Goal: Communication & Community: Answer question/provide support

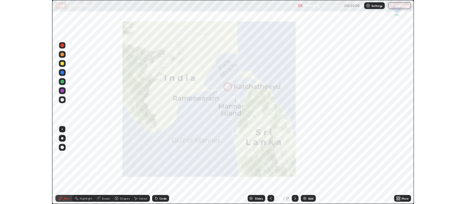
scroll to position [262, 466]
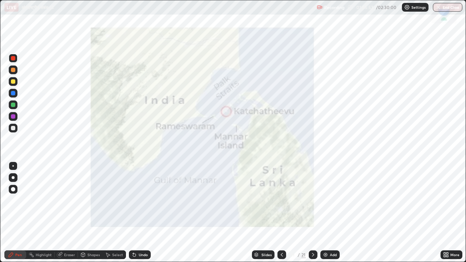
click at [313, 254] on icon at bounding box center [313, 255] width 2 height 4
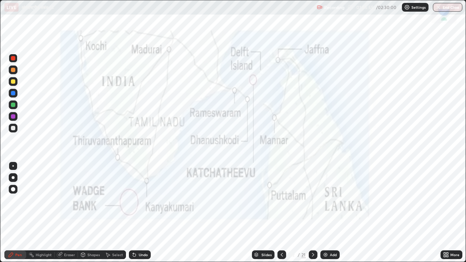
click at [312, 254] on icon at bounding box center [313, 255] width 2 height 4
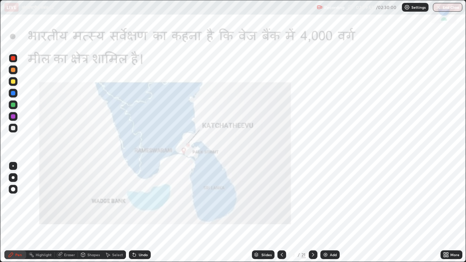
click at [311, 254] on icon at bounding box center [313, 255] width 6 height 6
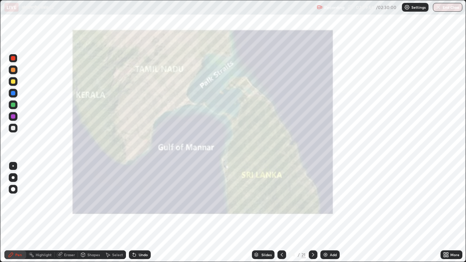
click at [312, 254] on icon at bounding box center [313, 255] width 2 height 4
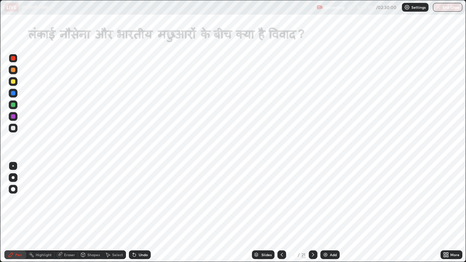
click at [313, 250] on div at bounding box center [313, 255] width 9 height 15
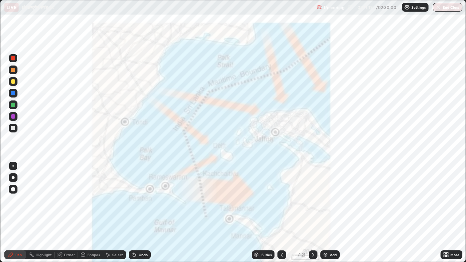
click at [44, 254] on div "Highlight" at bounding box center [44, 255] width 16 height 4
click at [68, 254] on div "Eraser" at bounding box center [69, 255] width 11 height 4
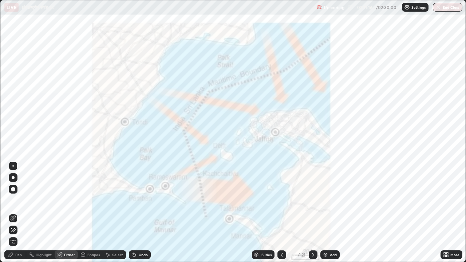
click at [12, 241] on span "Erase all" at bounding box center [13, 242] width 8 height 4
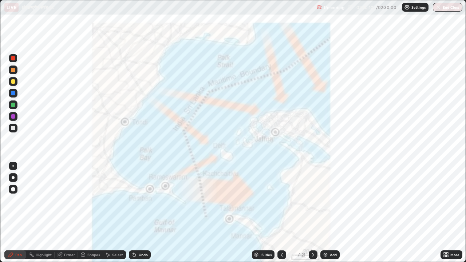
click at [312, 254] on icon at bounding box center [313, 255] width 6 height 6
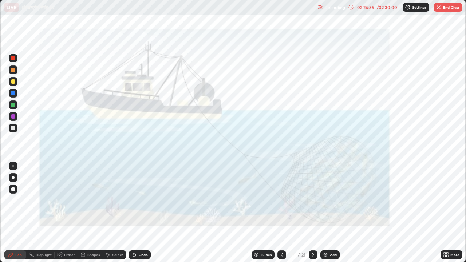
click at [310, 254] on icon at bounding box center [313, 255] width 6 height 6
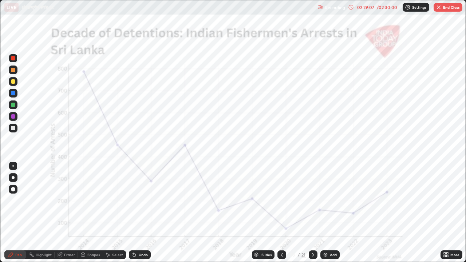
click at [453, 8] on button "End Class" at bounding box center [448, 7] width 29 height 9
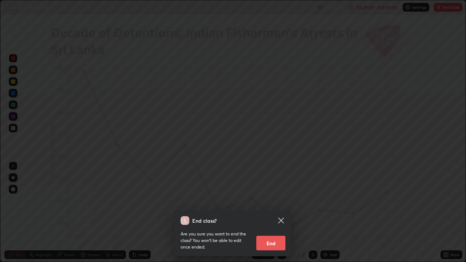
click at [270, 245] on button "End" at bounding box center [270, 243] width 29 height 15
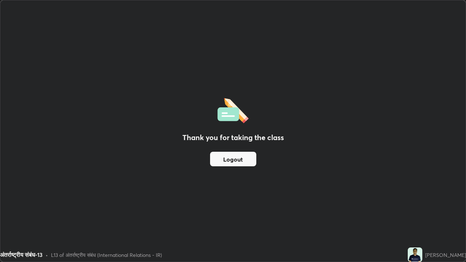
click at [242, 160] on button "Logout" at bounding box center [233, 159] width 46 height 15
click at [244, 161] on button "Logout" at bounding box center [233, 159] width 46 height 15
click at [245, 161] on button "Logout" at bounding box center [233, 159] width 46 height 15
click at [252, 158] on button "Logout" at bounding box center [233, 159] width 46 height 15
click at [251, 159] on button "Logout" at bounding box center [233, 159] width 46 height 15
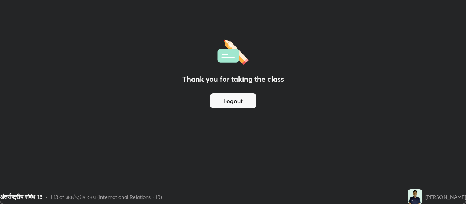
scroll to position [36211, 35949]
